Goal: Find specific page/section: Find specific page/section

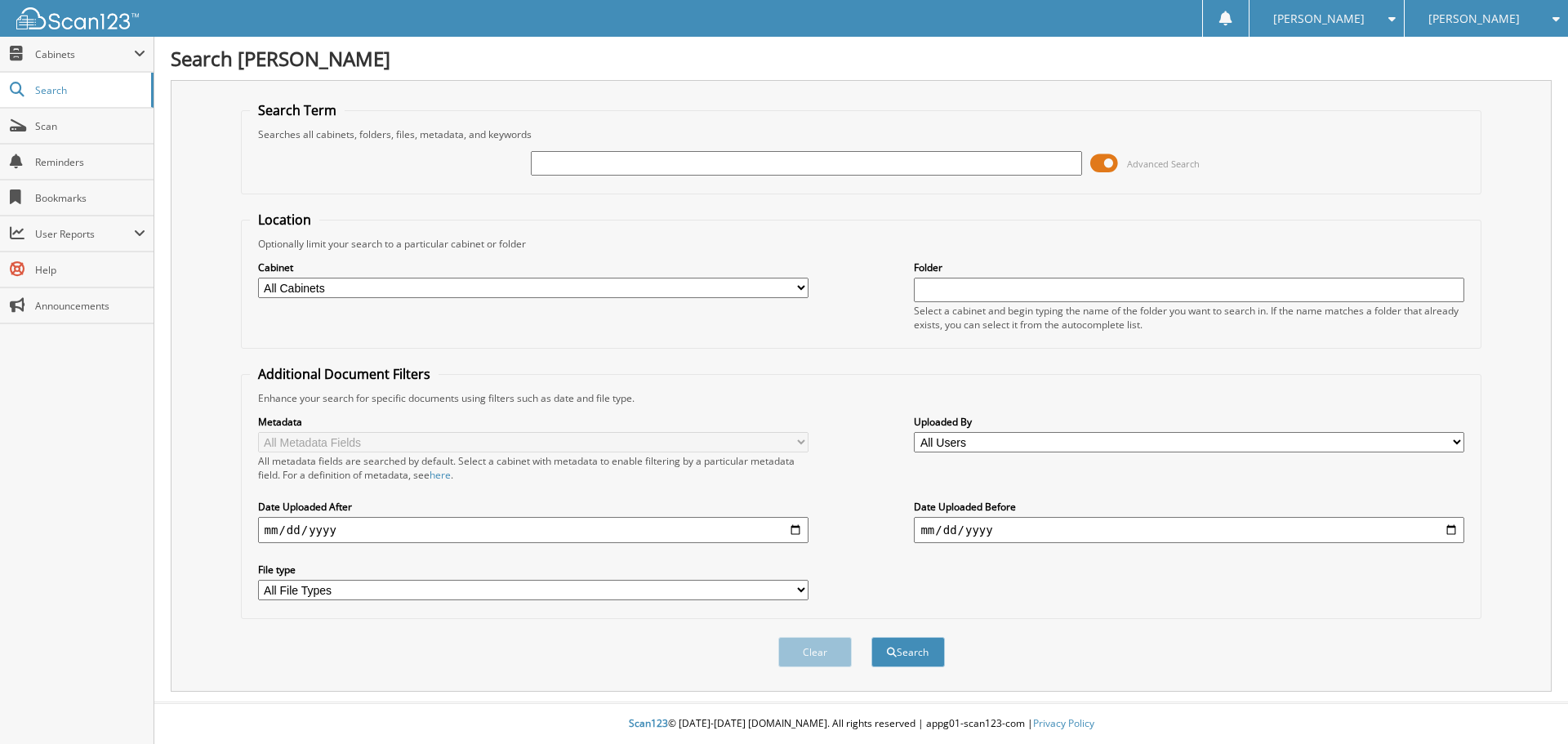
click at [712, 166] on input "text" at bounding box center [806, 163] width 550 height 25
type input "SA2201"
click at [871, 637] on button "Search" at bounding box center [908, 652] width 73 height 30
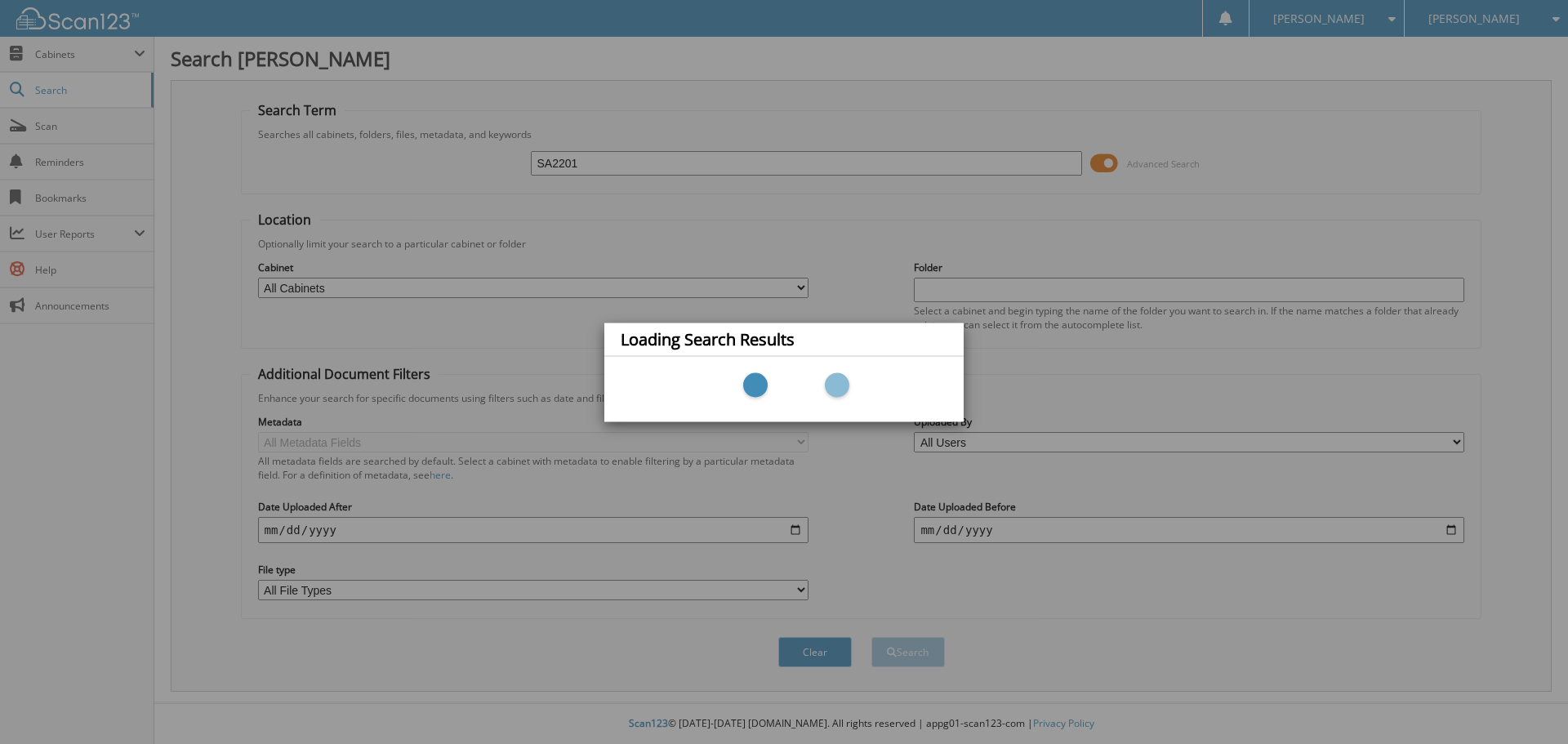
click at [908, 654] on div "Loading Search Results" at bounding box center [784, 372] width 1568 height 744
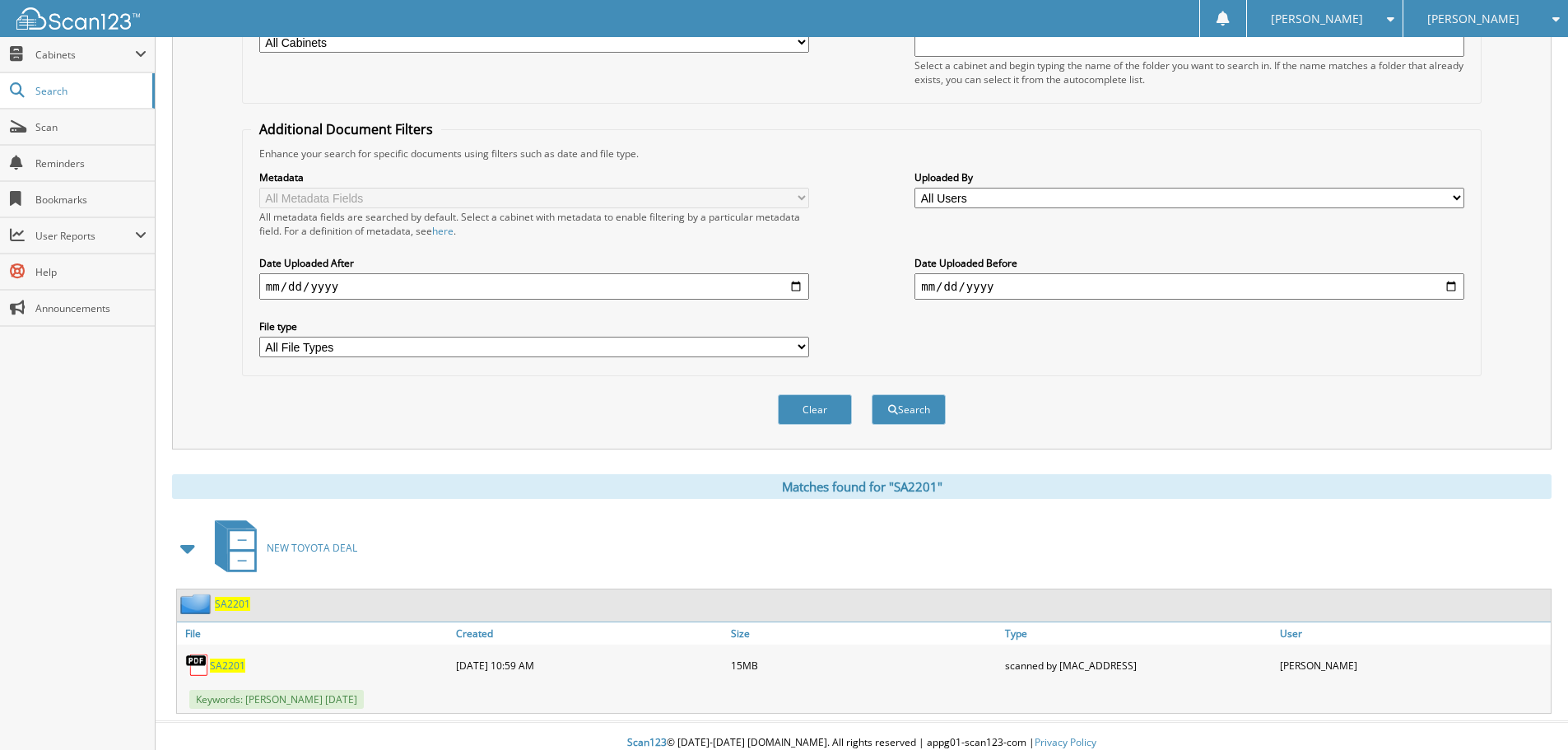
scroll to position [262, 0]
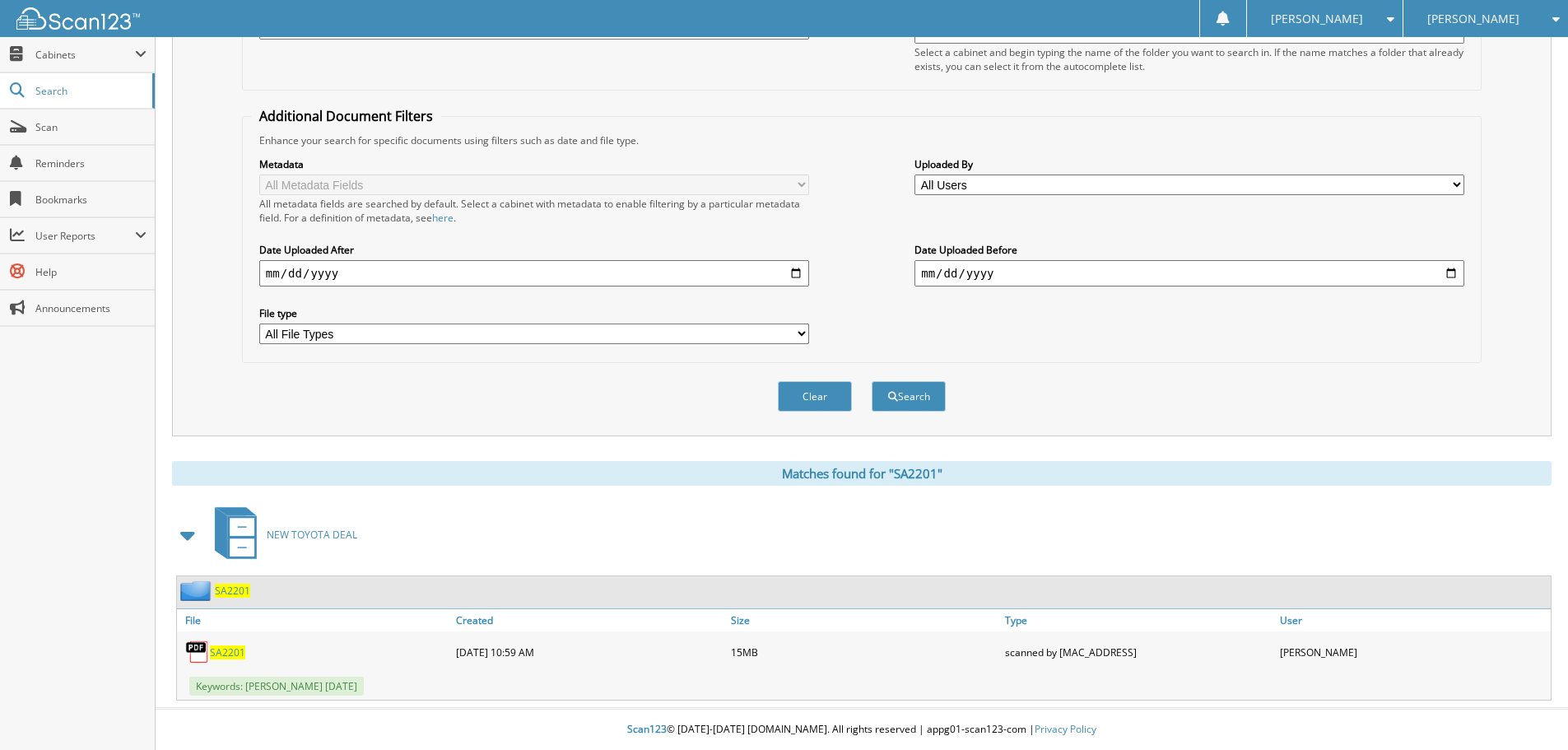
click at [239, 654] on span "SA2201" at bounding box center [227, 652] width 36 height 14
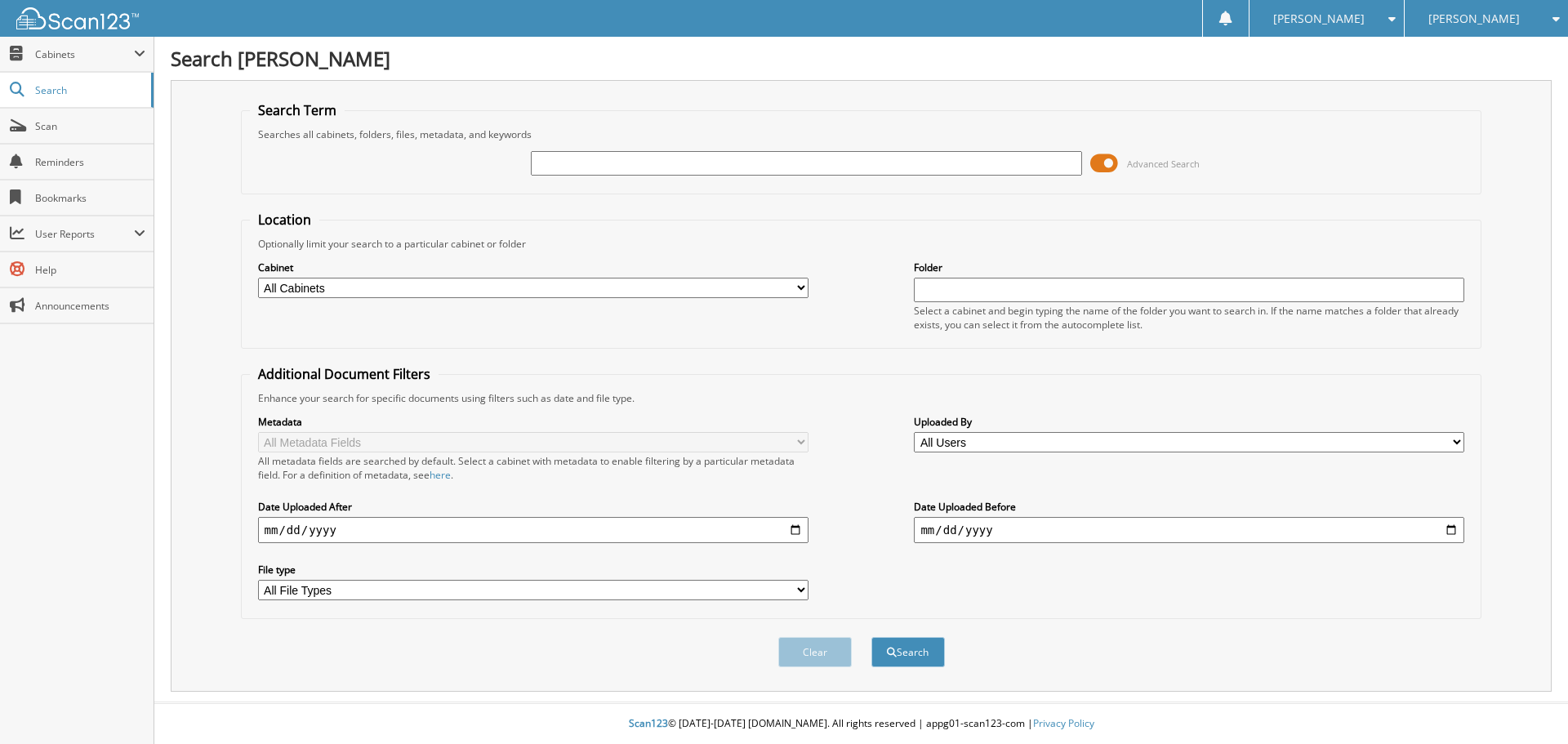
click at [642, 163] on input "text" at bounding box center [806, 163] width 550 height 25
click at [105, 236] on span "User Reports" at bounding box center [85, 234] width 99 height 14
click at [90, 276] on span "My Recent Activity" at bounding box center [86, 269] width 120 height 15
